Goal: Information Seeking & Learning: Learn about a topic

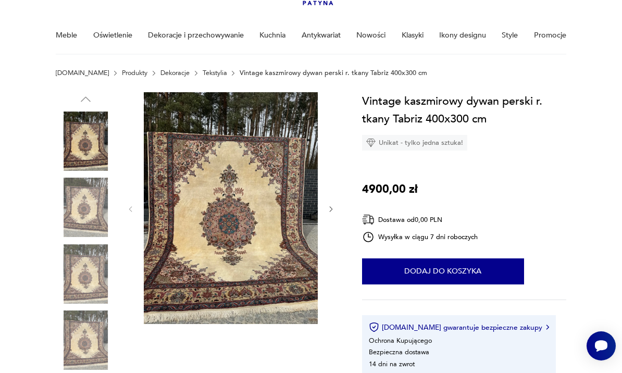
scroll to position [70, 0]
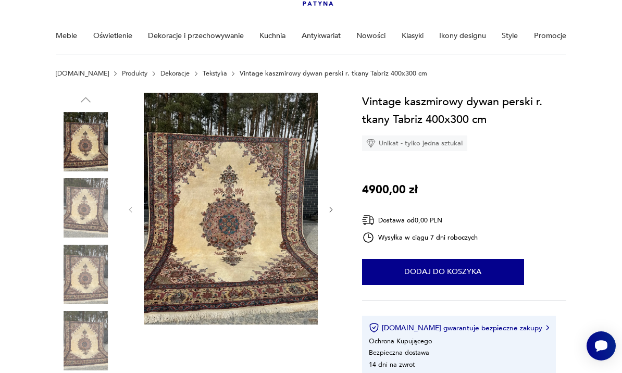
click at [203, 268] on img at bounding box center [231, 209] width 174 height 232
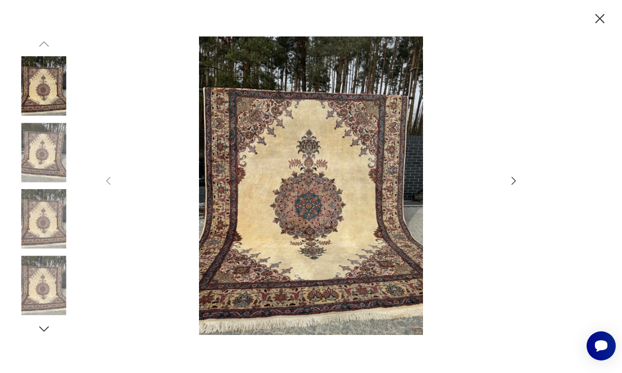
click at [516, 186] on icon "button" at bounding box center [513, 180] width 11 height 11
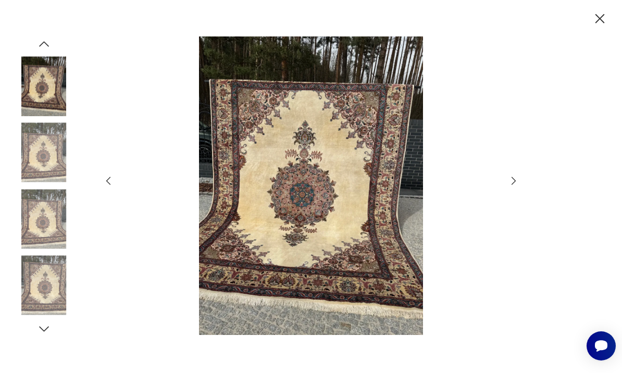
click at [518, 186] on icon "button" at bounding box center [513, 180] width 11 height 11
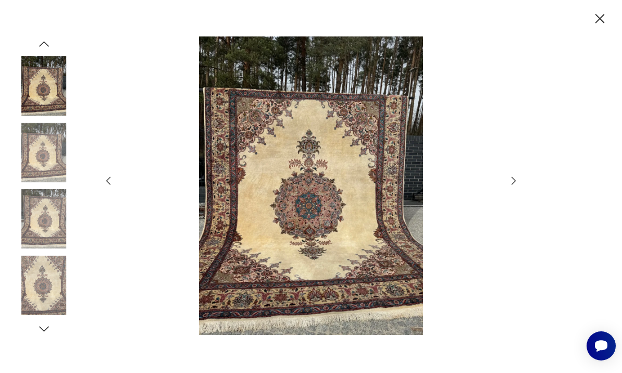
click at [517, 186] on icon "button" at bounding box center [513, 180] width 11 height 11
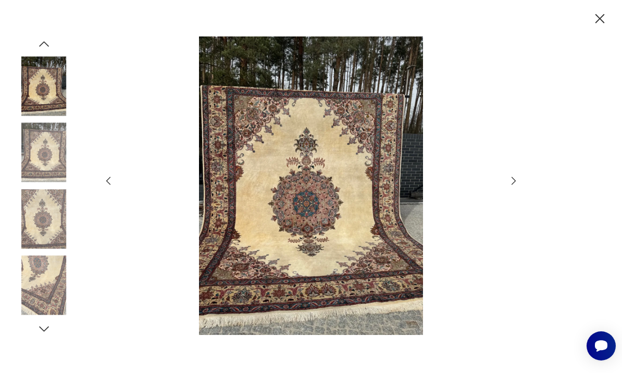
click at [519, 186] on icon "button" at bounding box center [513, 180] width 11 height 11
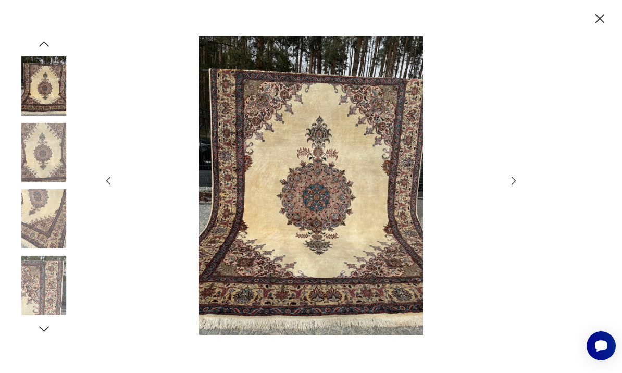
click at [519, 186] on icon "button" at bounding box center [513, 180] width 11 height 11
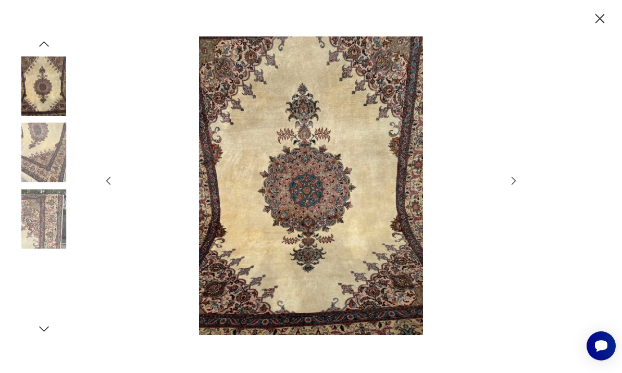
scroll to position [106, 0]
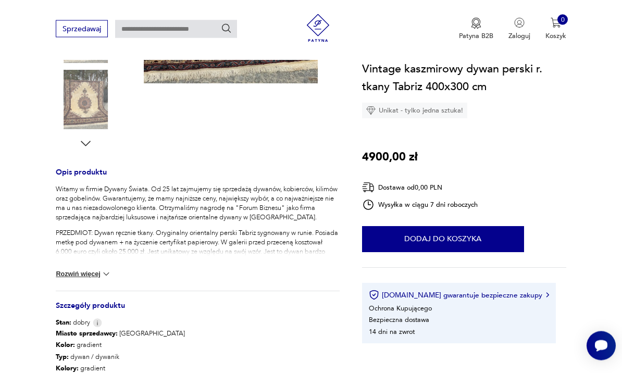
scroll to position [311, 0]
click at [126, 275] on div "Witamy w firmie Dywany Świata. Od 25 lat zajmujemy się sprzedażą dywanów, kobie…" at bounding box center [197, 237] width 283 height 106
click at [107, 274] on img at bounding box center [106, 273] width 10 height 10
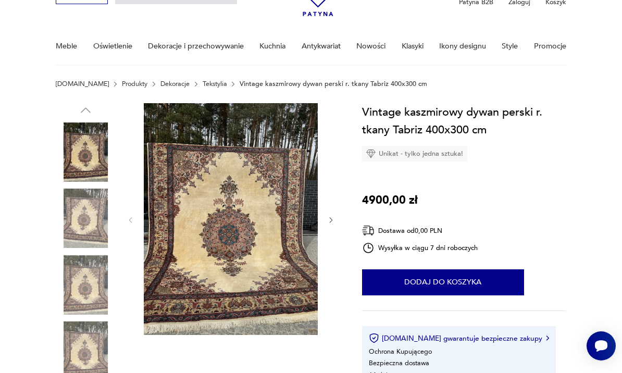
scroll to position [53, 0]
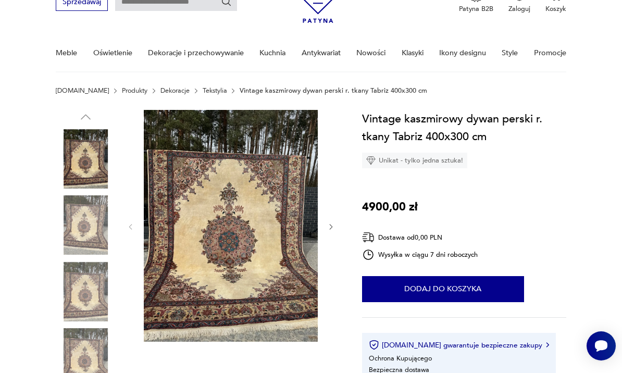
click at [89, 157] on img at bounding box center [85, 158] width 59 height 59
click at [85, 213] on img at bounding box center [85, 224] width 59 height 59
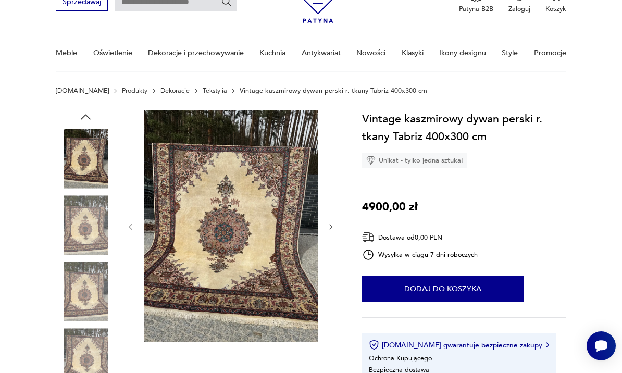
click at [88, 252] on img at bounding box center [85, 224] width 59 height 59
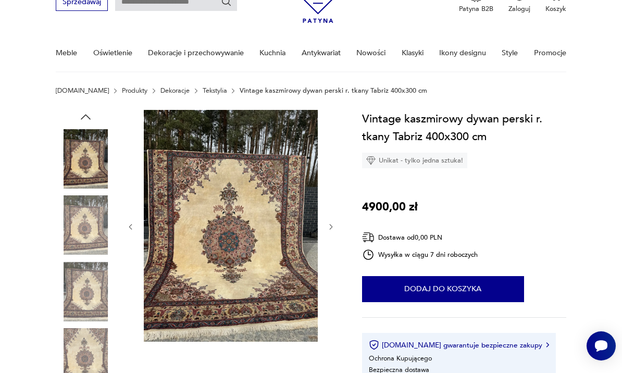
click at [87, 281] on img at bounding box center [85, 291] width 59 height 59
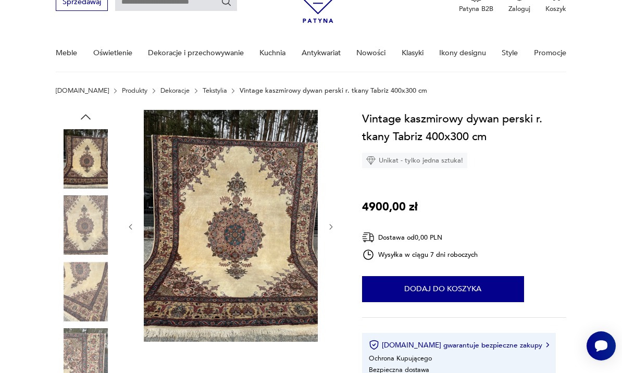
click at [89, 320] on img at bounding box center [85, 291] width 59 height 59
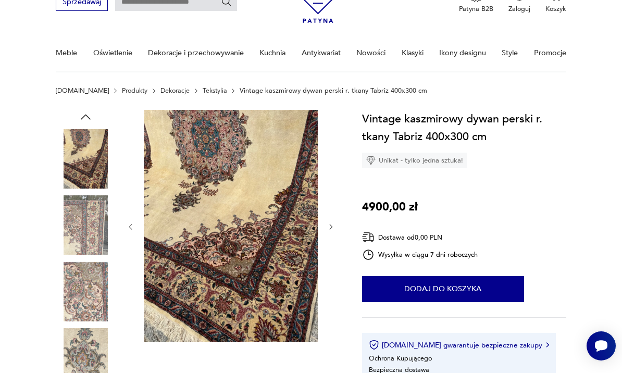
click at [87, 350] on img at bounding box center [85, 357] width 59 height 59
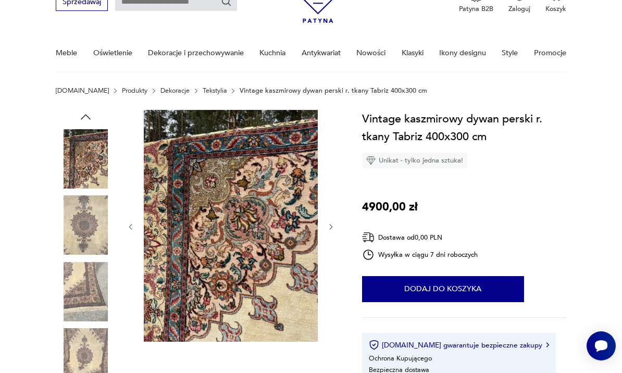
click at [80, 346] on img at bounding box center [85, 357] width 59 height 59
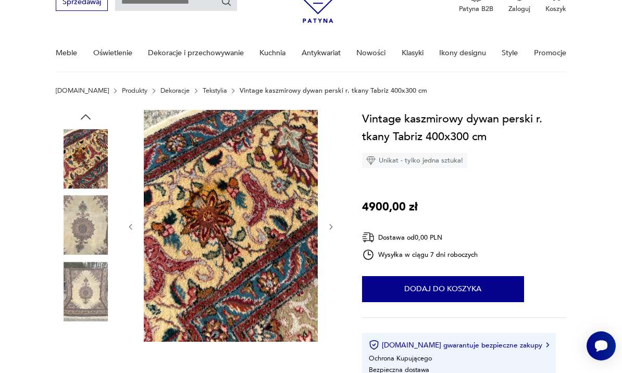
click at [79, 359] on img at bounding box center [85, 357] width 59 height 59
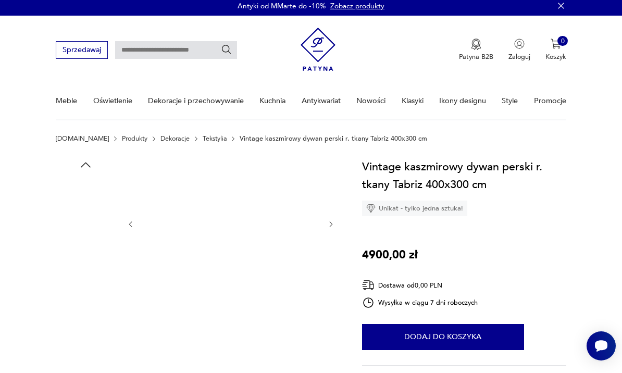
scroll to position [0, 0]
